Goal: Information Seeking & Learning: Learn about a topic

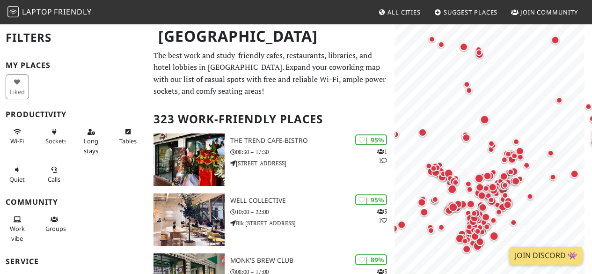
scroll to position [78, 0]
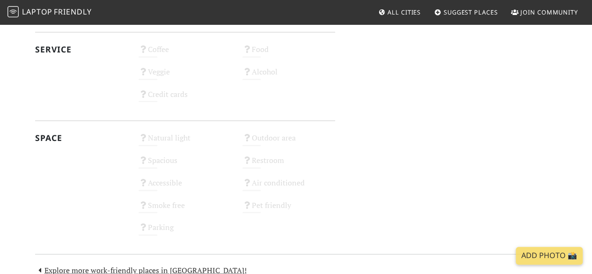
scroll to position [569, 0]
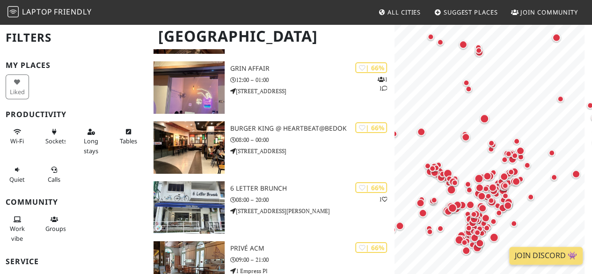
scroll to position [5144, 0]
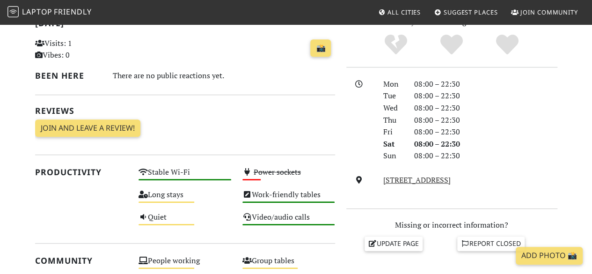
scroll to position [234, 0]
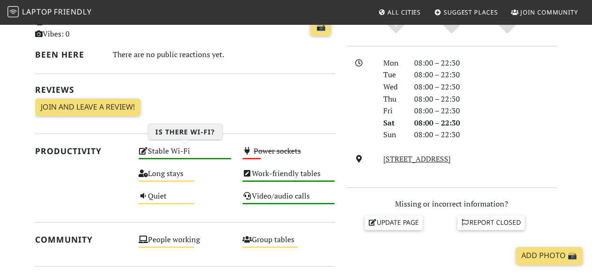
click at [207, 149] on div "Stable Wi-Fi High" at bounding box center [185, 155] width 104 height 22
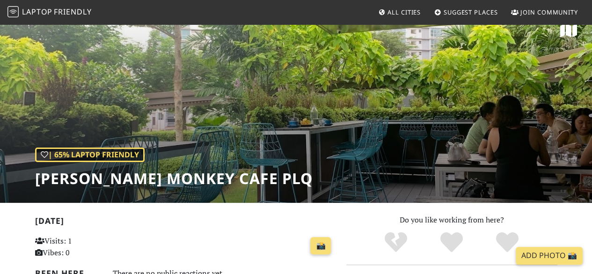
scroll to position [0, 0]
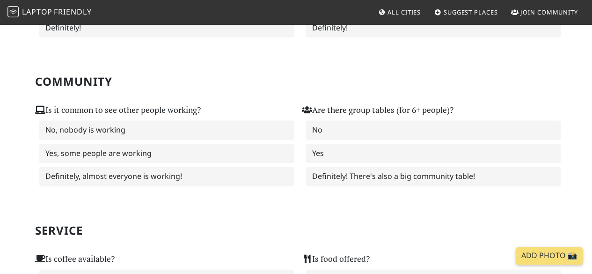
scroll to position [545, 0]
